Goal: Information Seeking & Learning: Learn about a topic

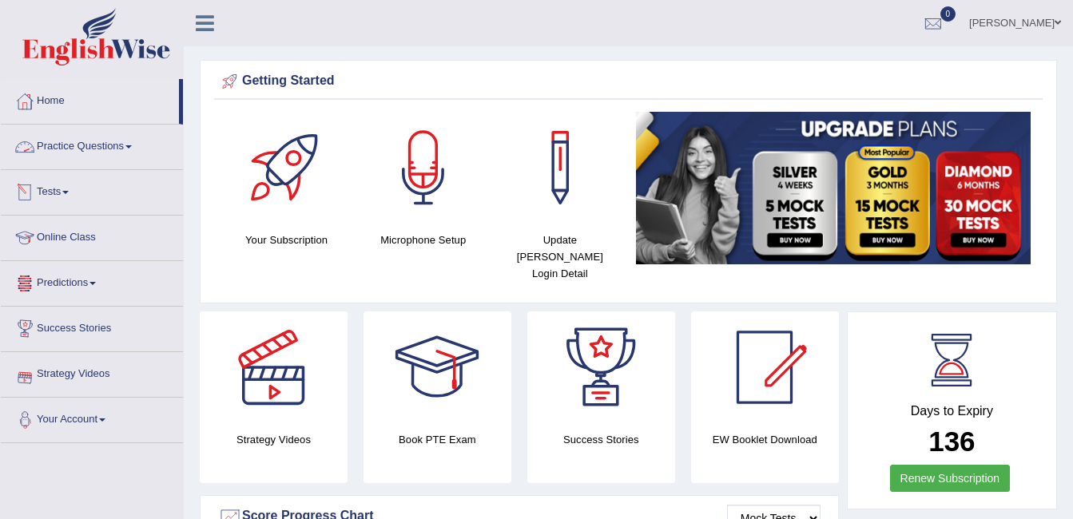
click at [75, 153] on link "Practice Questions" at bounding box center [92, 145] width 182 height 40
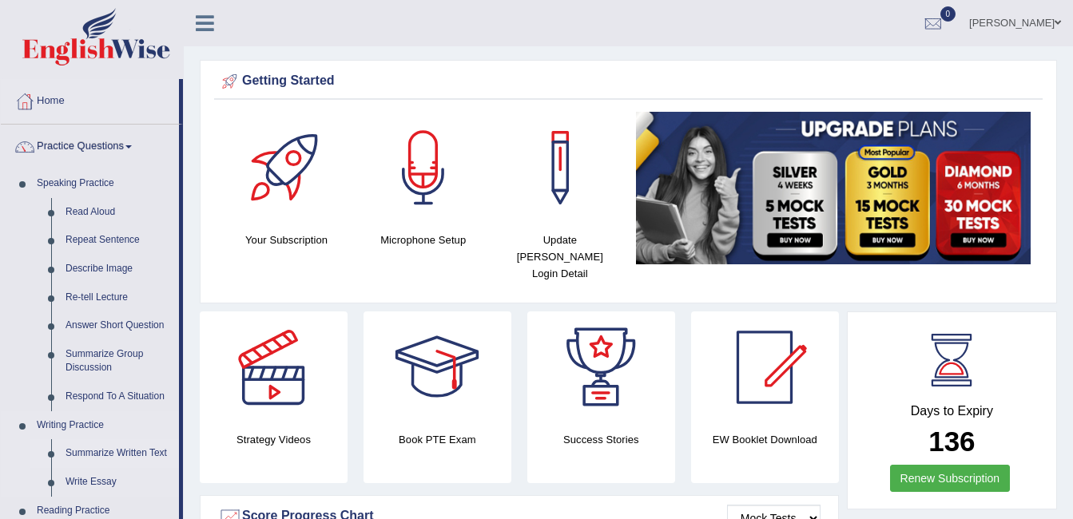
click at [96, 447] on link "Summarize Written Text" at bounding box center [118, 453] width 121 height 29
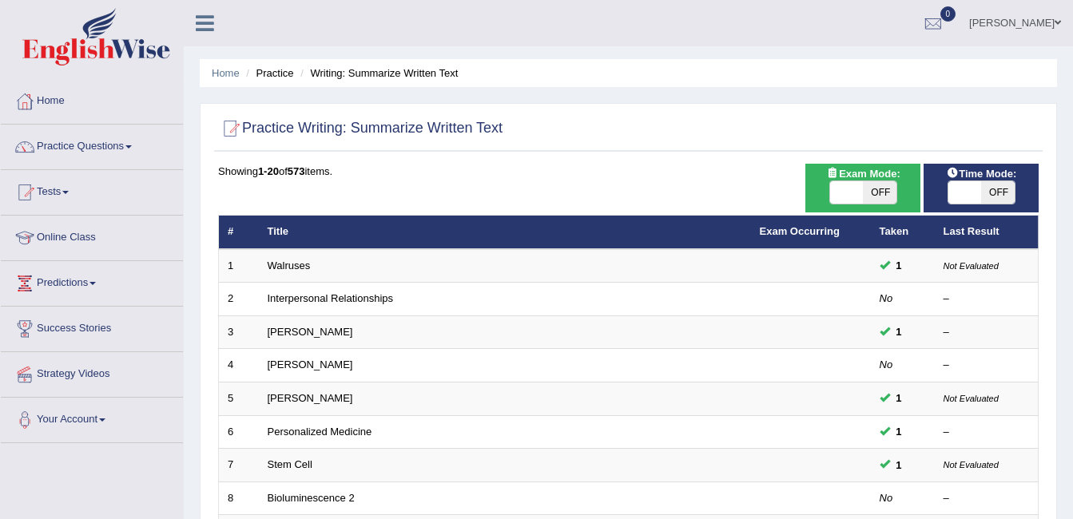
scroll to position [454, 0]
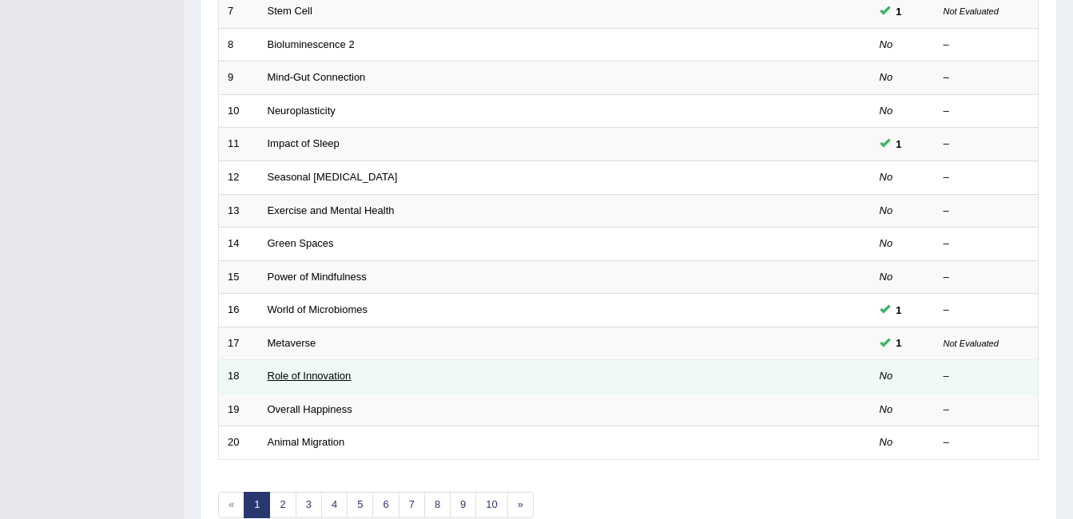
click at [300, 381] on link "Role of Innovation" at bounding box center [310, 376] width 84 height 12
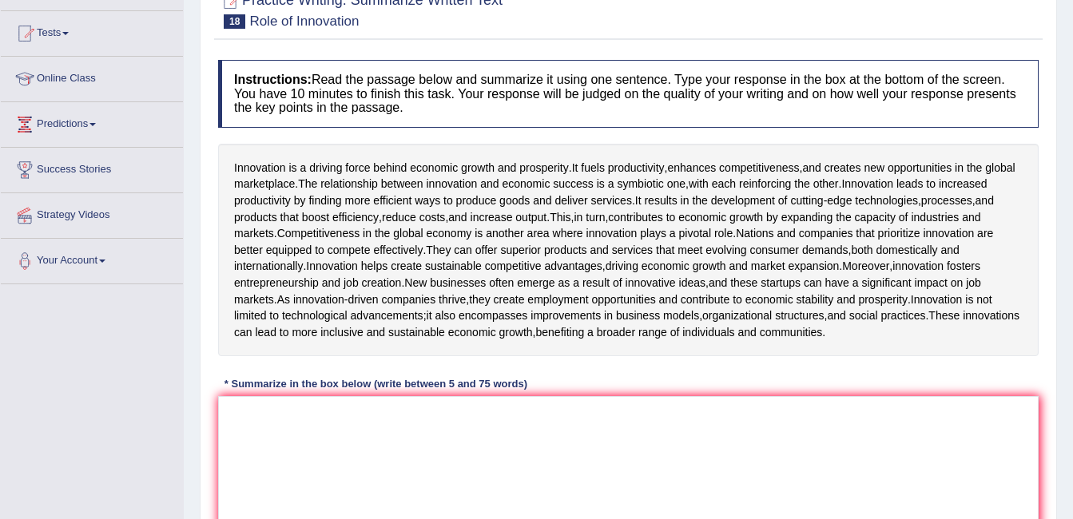
scroll to position [181, 0]
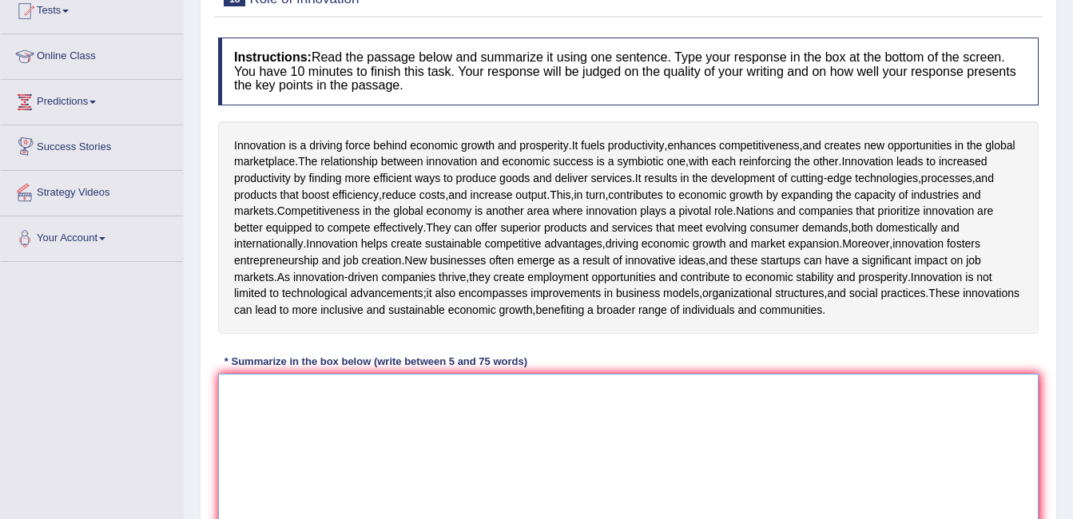
click at [252, 459] on textarea at bounding box center [628, 451] width 821 height 155
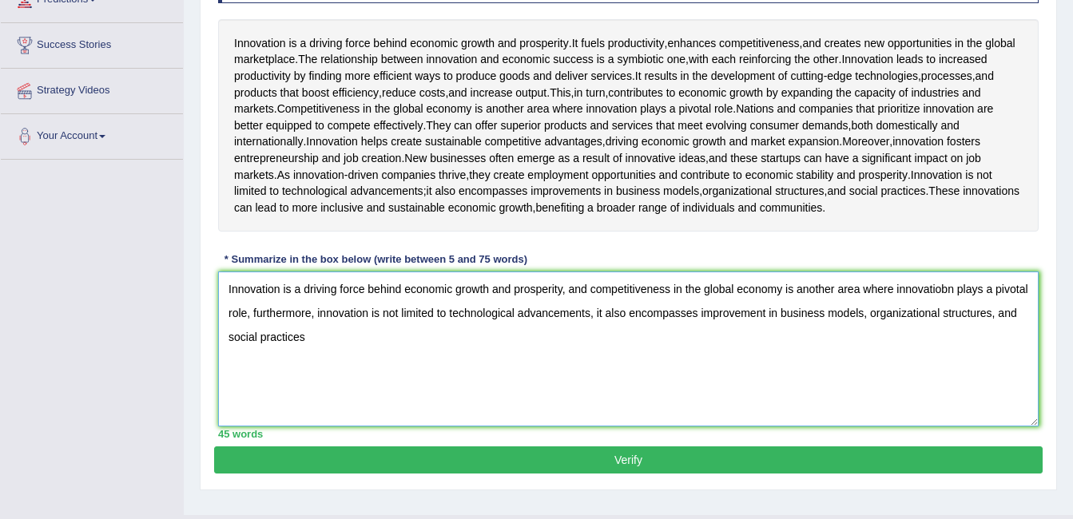
scroll to position [287, 0]
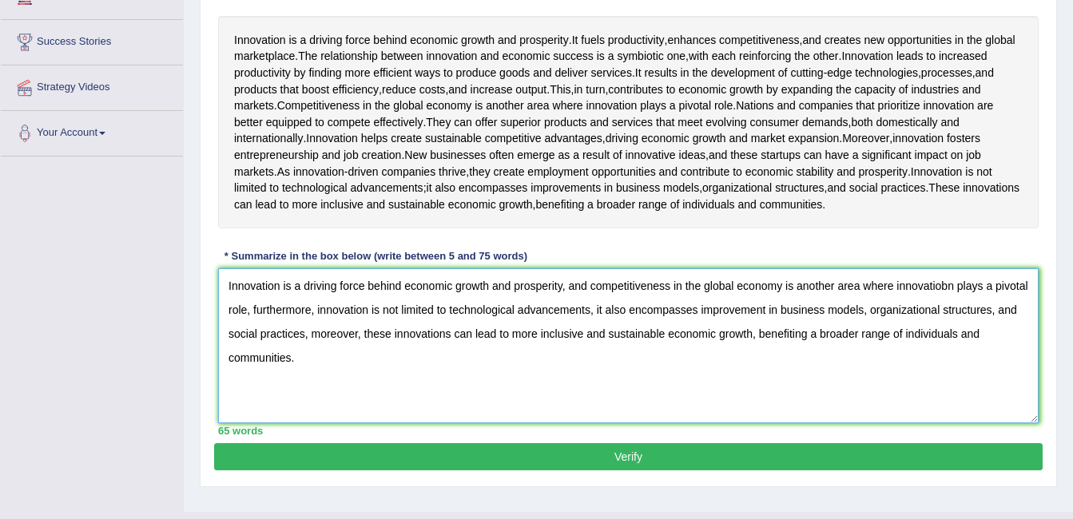
click at [948, 336] on textarea "Innovation is a driving force behind economic growth and prosperity, and compet…" at bounding box center [628, 345] width 821 height 155
click at [770, 355] on textarea "Innovation is a driving force behind economic growth and prosperity, and compet…" at bounding box center [628, 345] width 821 height 155
click at [381, 424] on textarea "Innovation is a driving force behind economic growth and prosperity, and compet…" at bounding box center [628, 345] width 821 height 155
type textarea "Innovation is a driving force behind economic growth and prosperity, and compet…"
click at [603, 471] on button "Verify" at bounding box center [628, 456] width 829 height 27
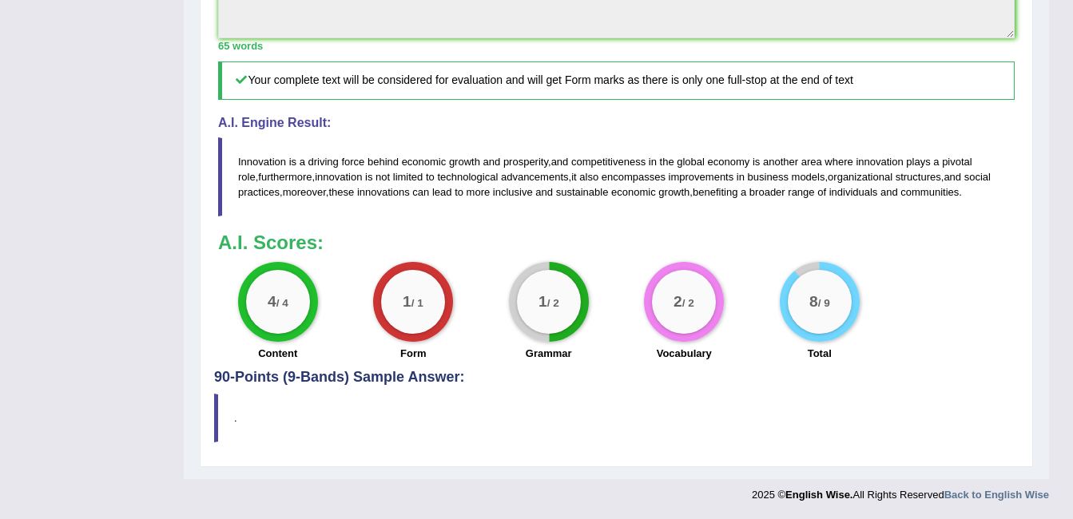
scroll to position [217, 0]
